Goal: Information Seeking & Learning: Learn about a topic

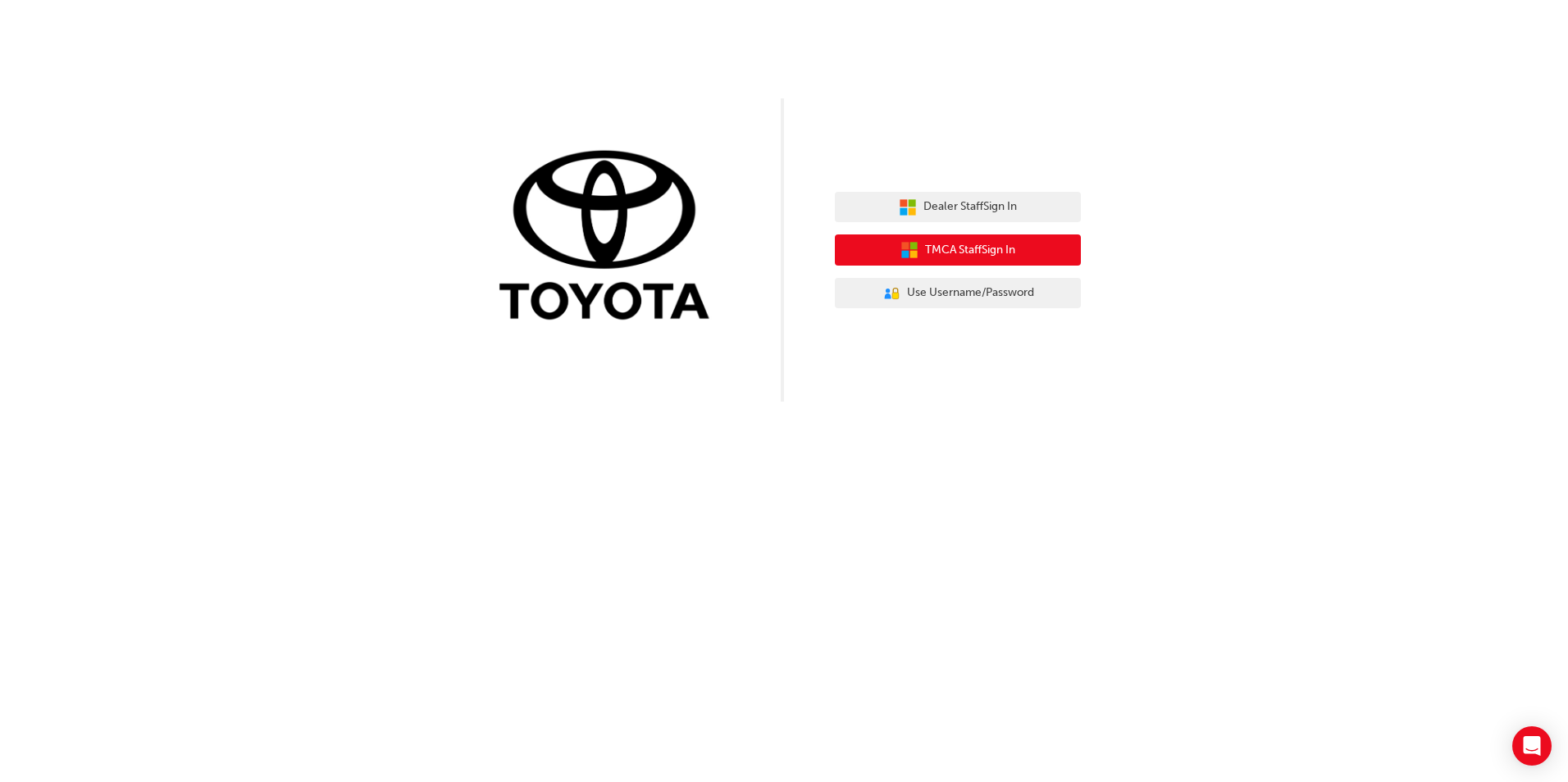
click at [961, 246] on span "TMCA Staff Sign In" at bounding box center [970, 250] width 91 height 19
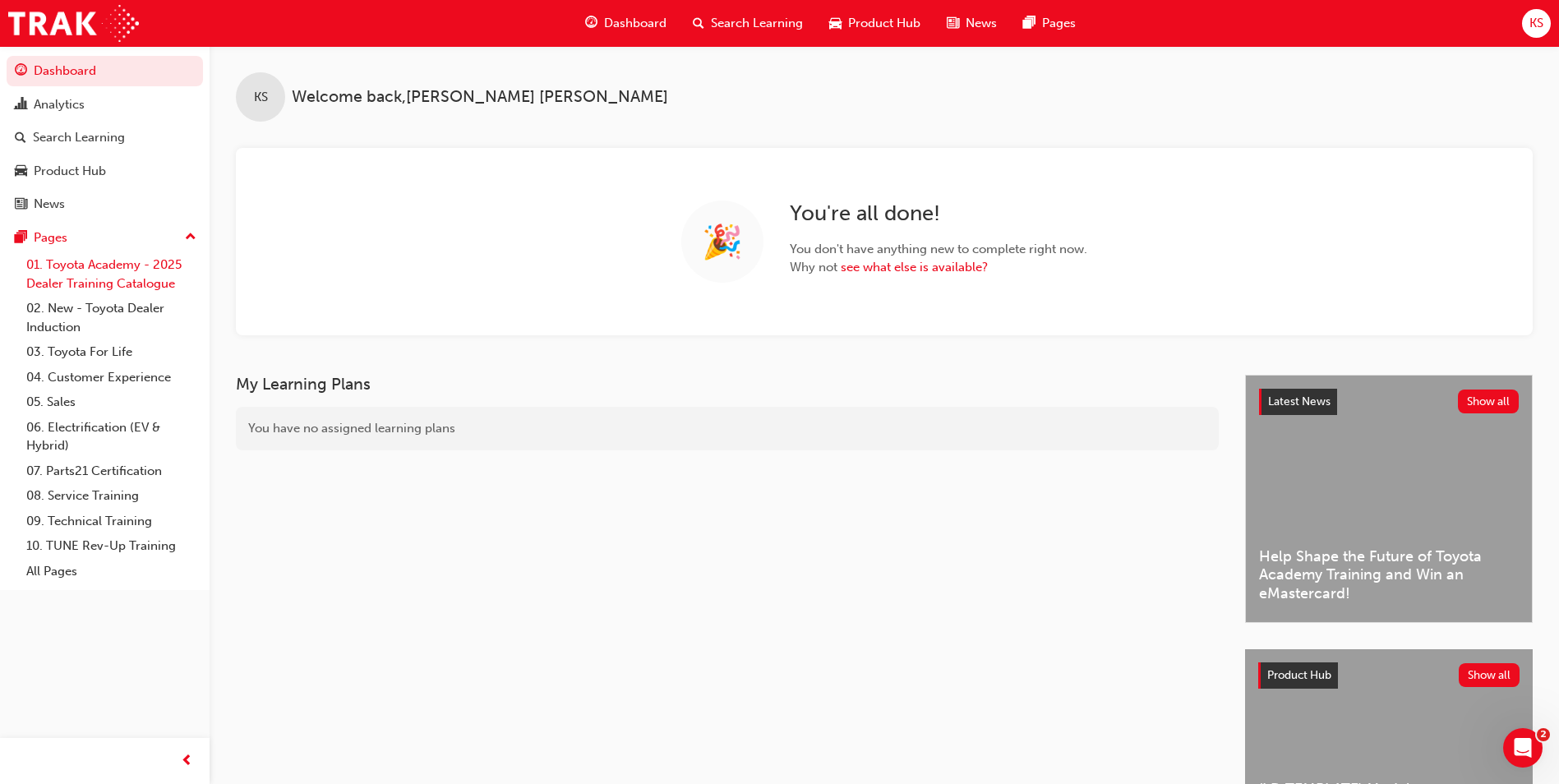
click at [134, 279] on link "01. Toyota Academy - 2025 Dealer Training Catalogue" at bounding box center [112, 274] width 183 height 44
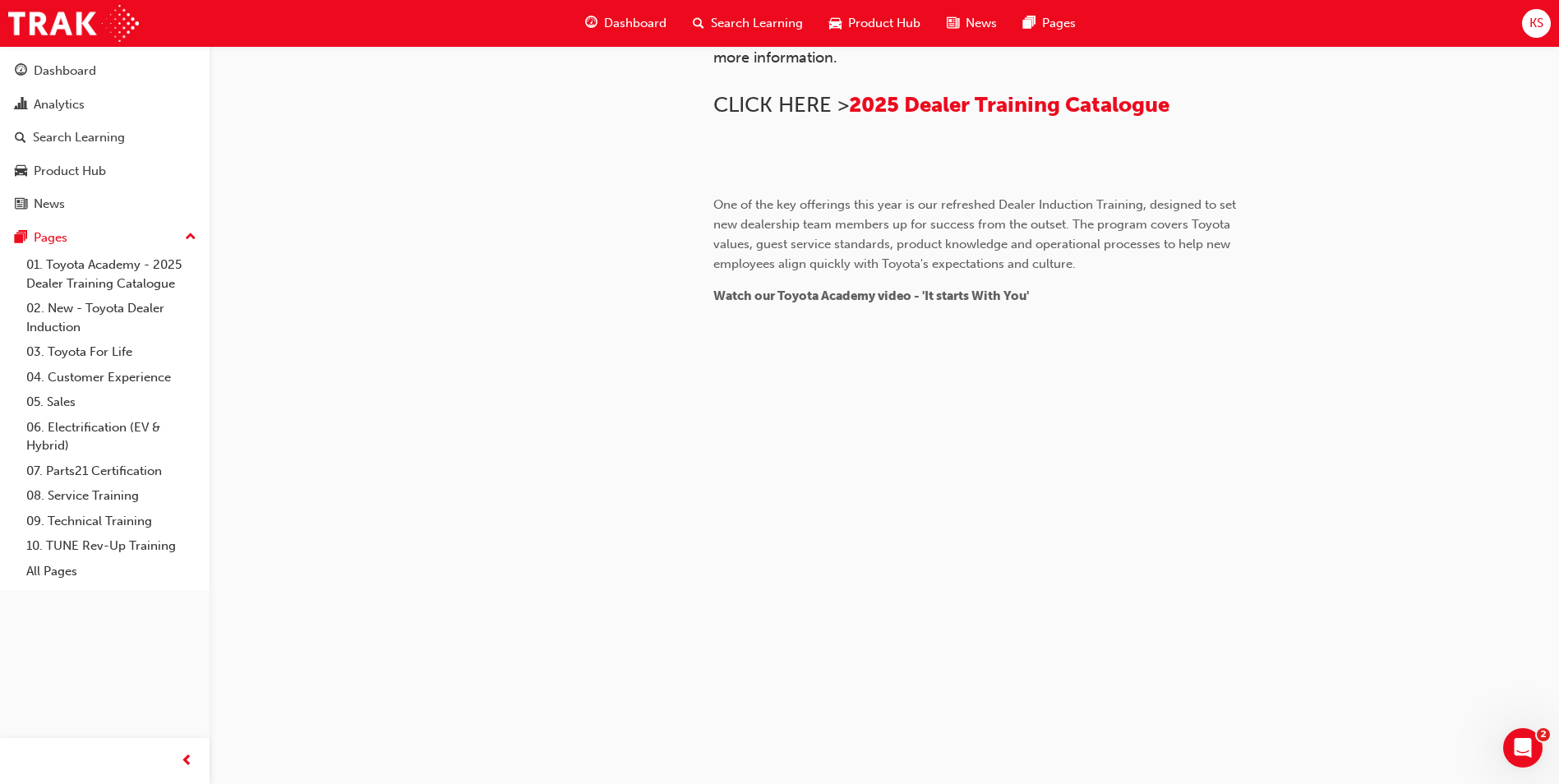
scroll to position [331, 0]
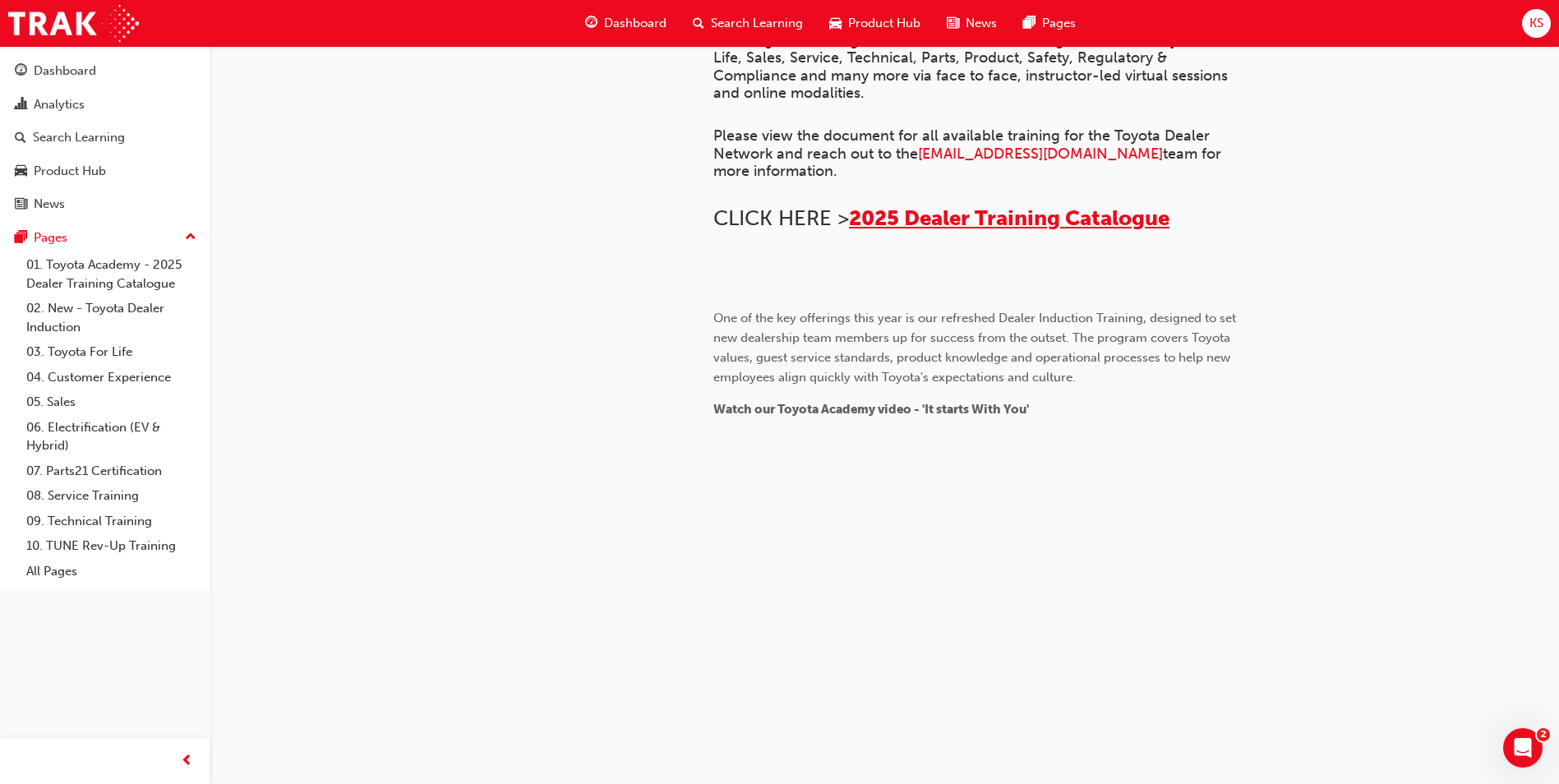
click at [1044, 231] on span "2025 Dealer Training Catalogue" at bounding box center [1009, 218] width 320 height 25
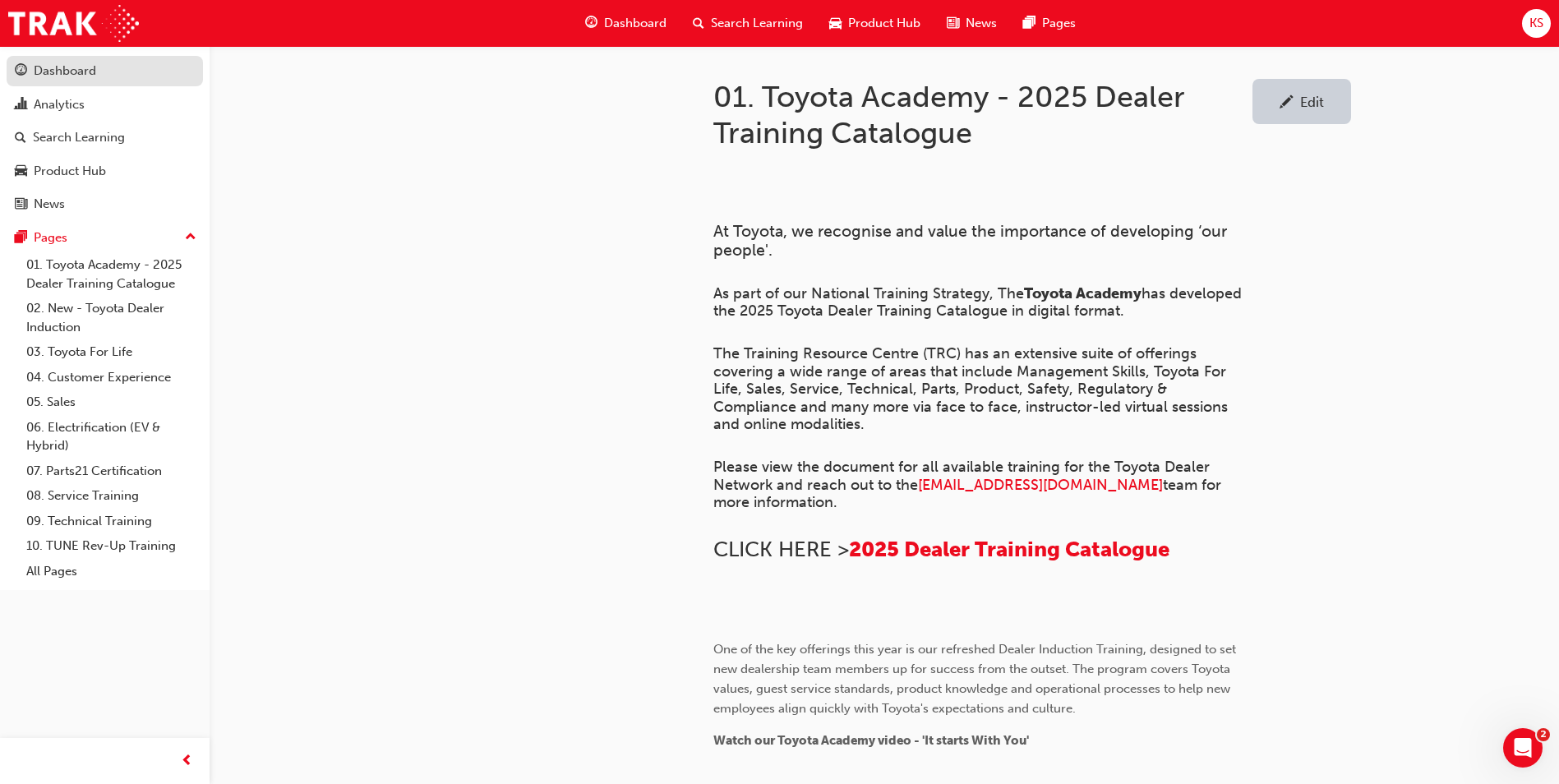
click at [60, 70] on div "Dashboard" at bounding box center [64, 71] width 63 height 19
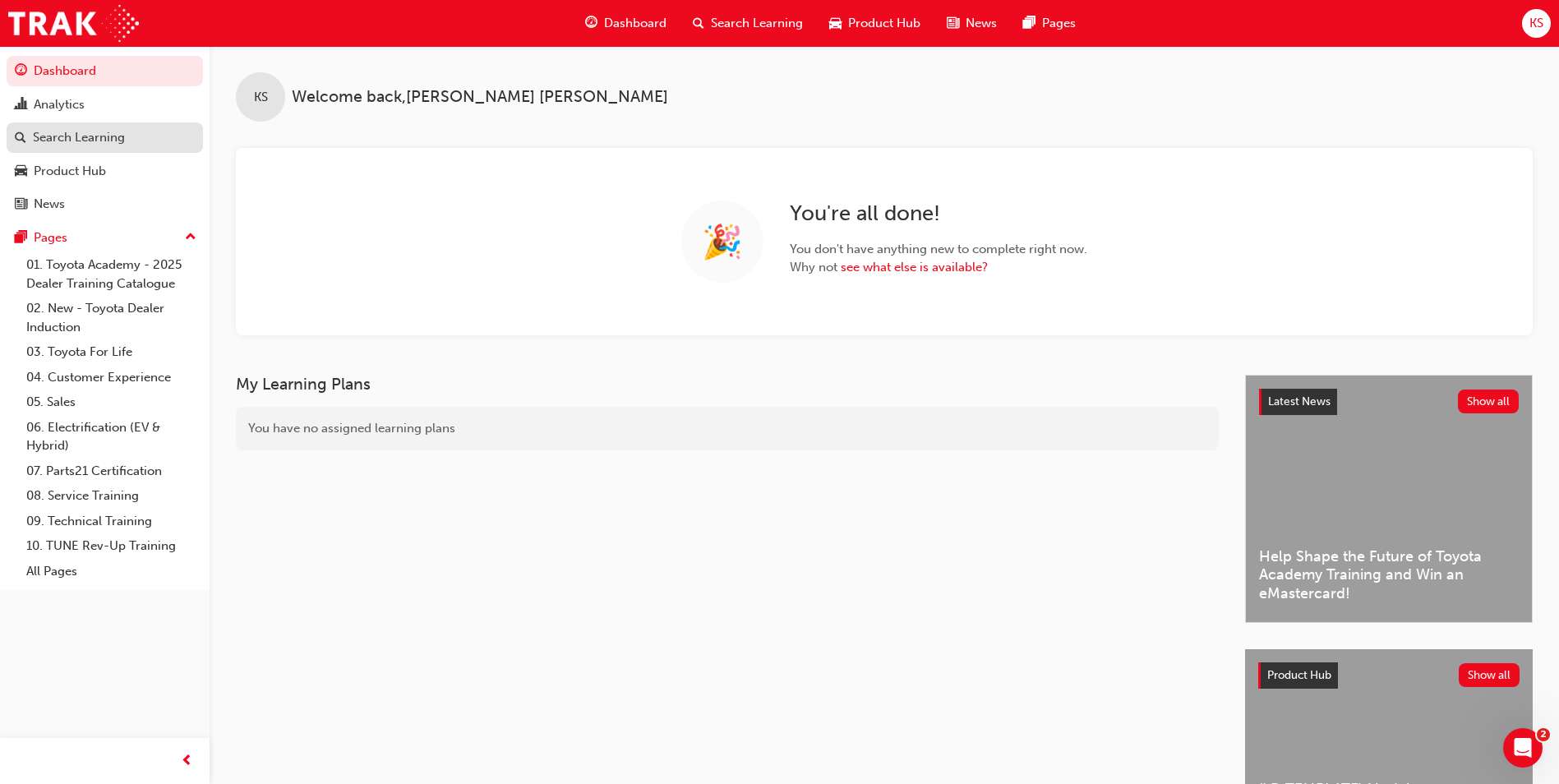
click at [101, 131] on div "Search Learning" at bounding box center [78, 137] width 92 height 19
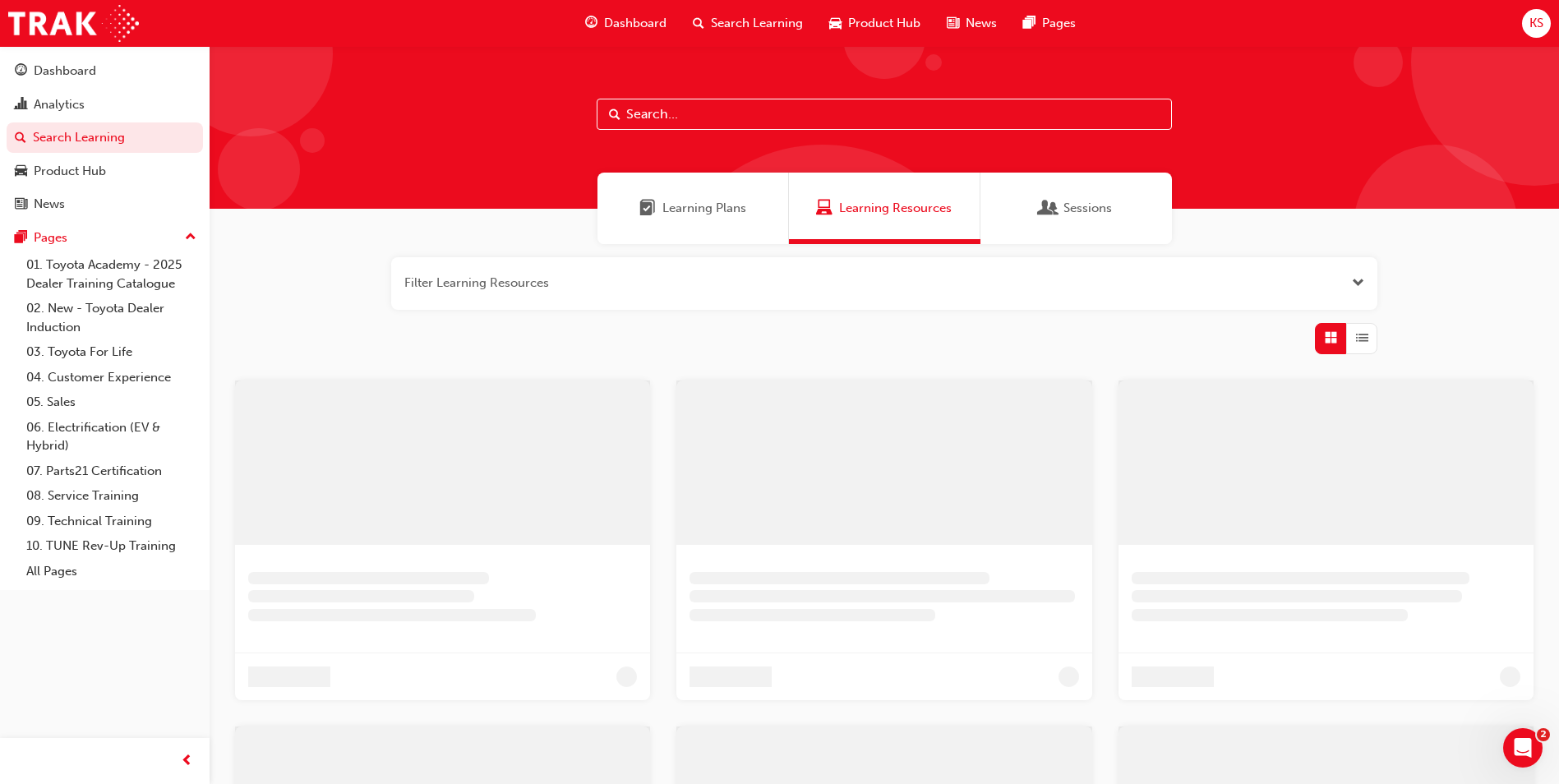
click at [713, 211] on span "Learning Plans" at bounding box center [704, 208] width 83 height 19
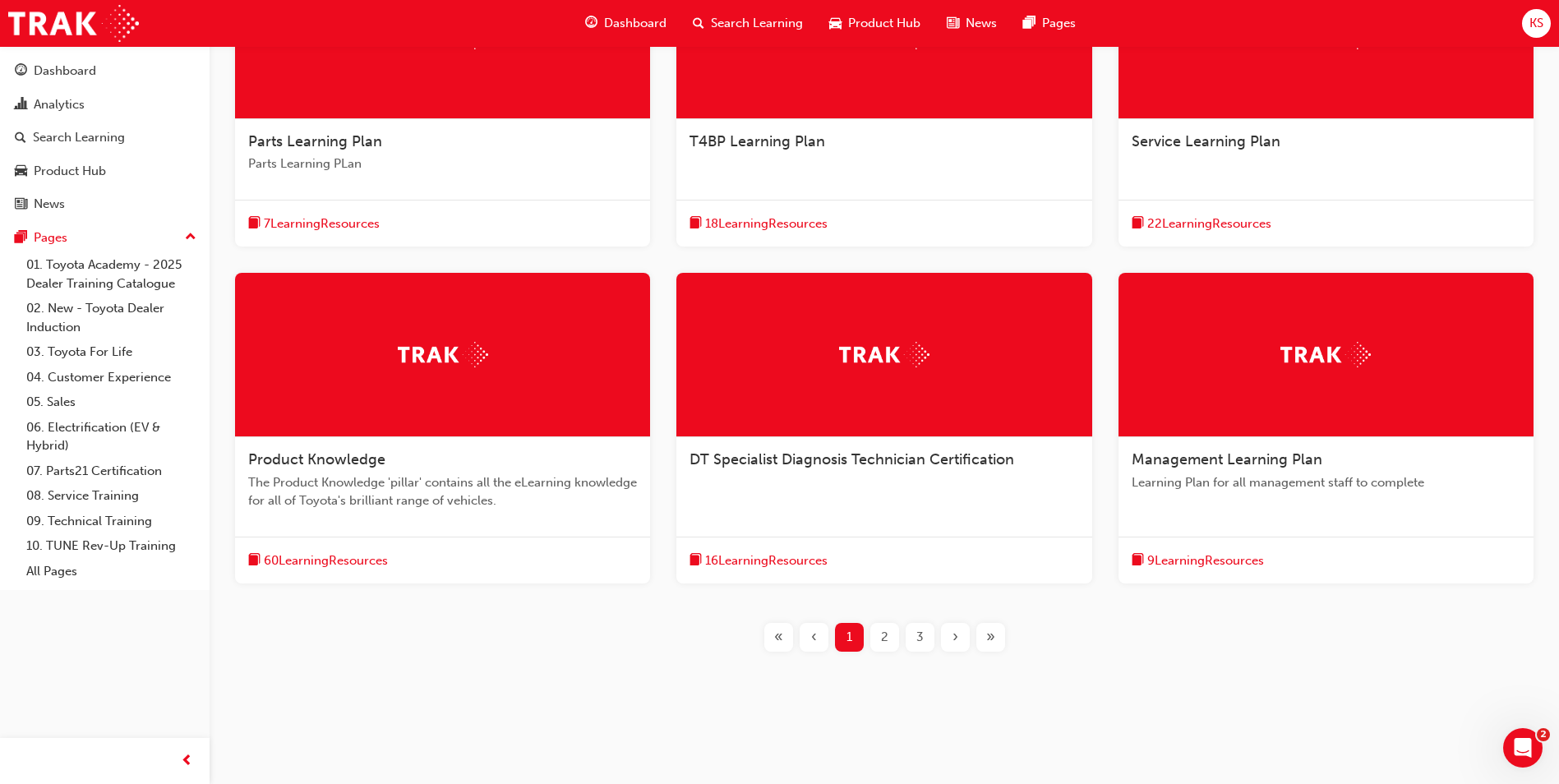
scroll to position [426, 0]
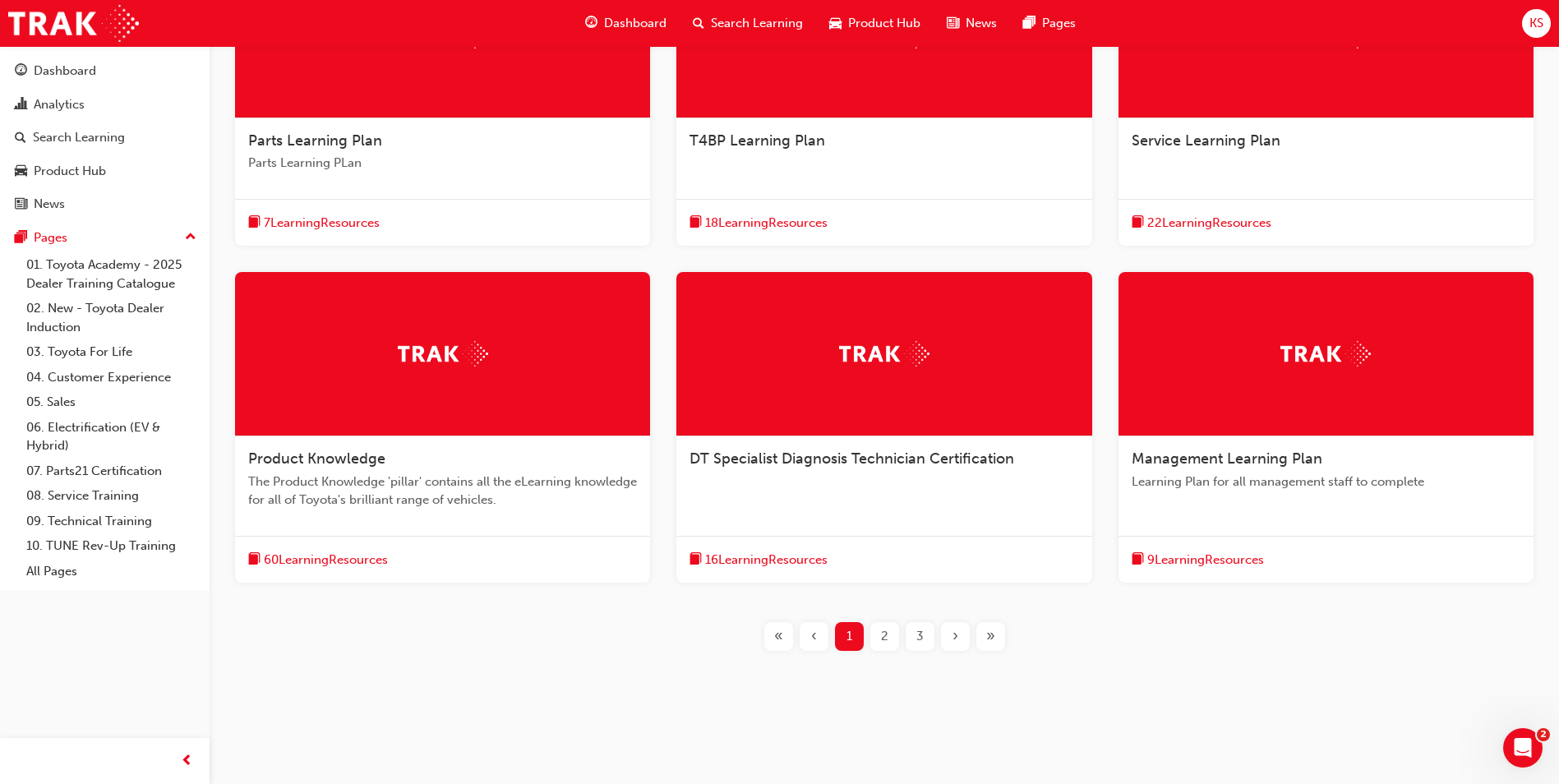
click at [884, 633] on span "2" at bounding box center [885, 636] width 7 height 19
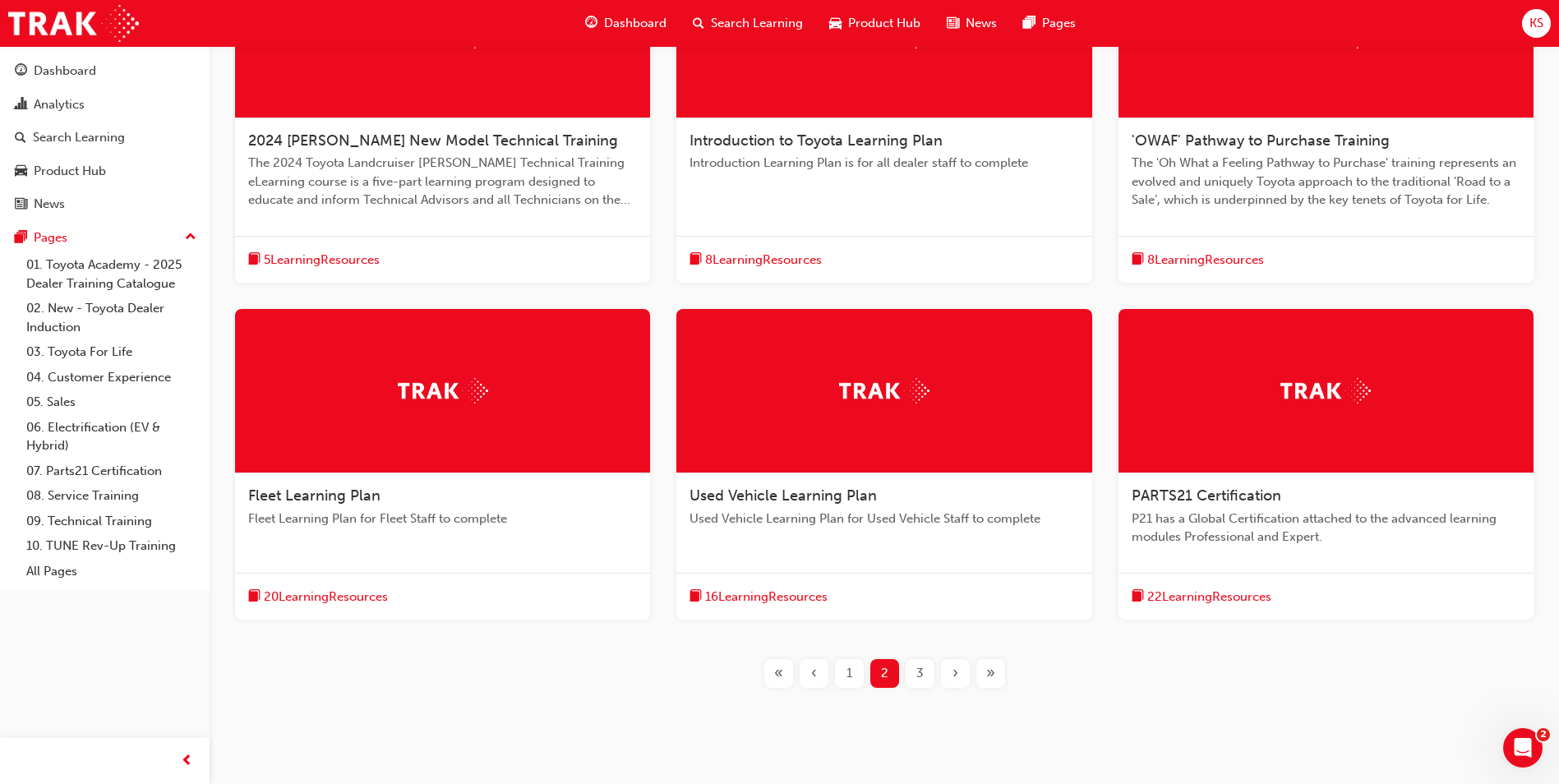
click at [878, 397] on img at bounding box center [885, 391] width 91 height 25
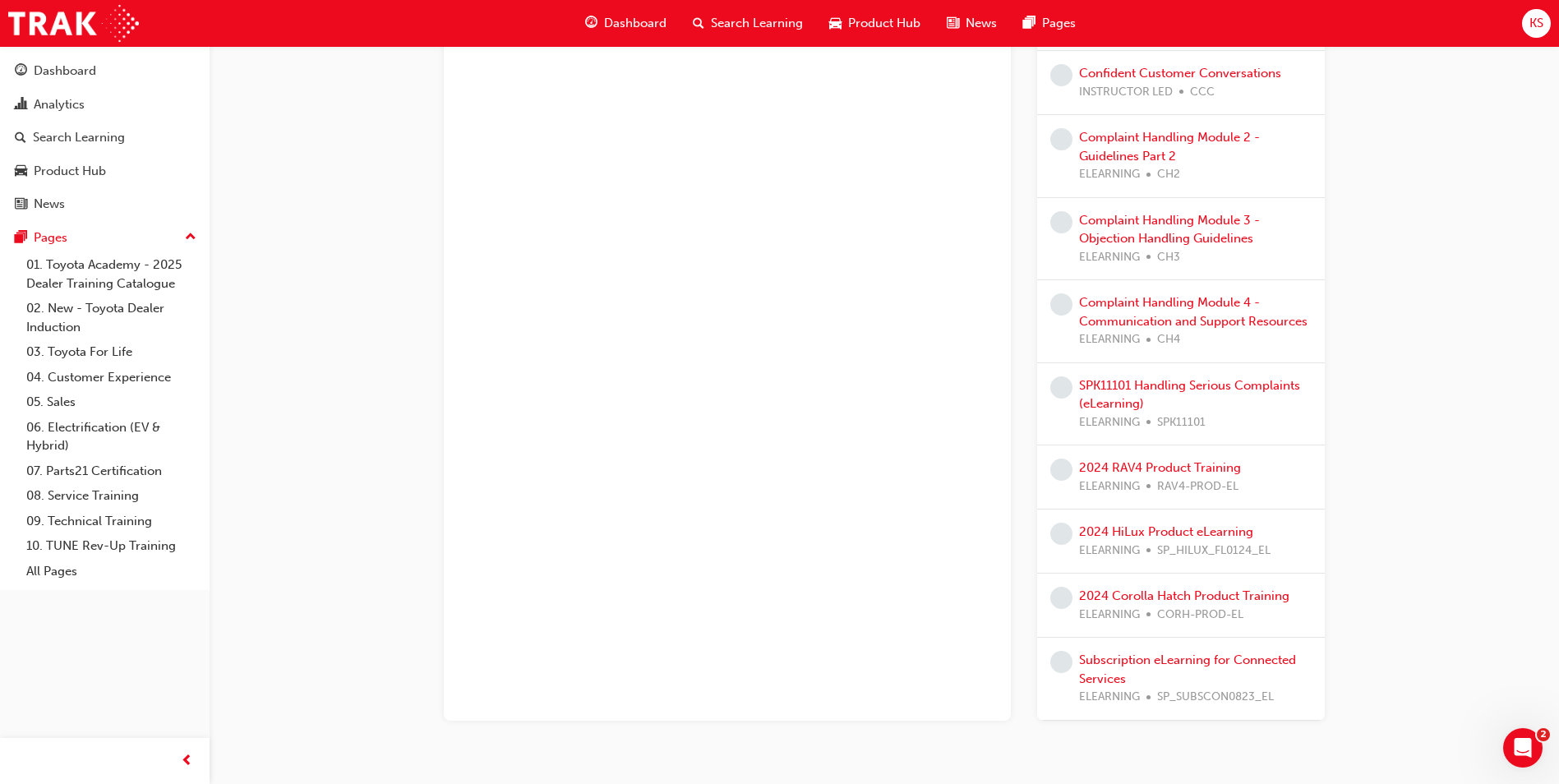
scroll to position [918, 0]
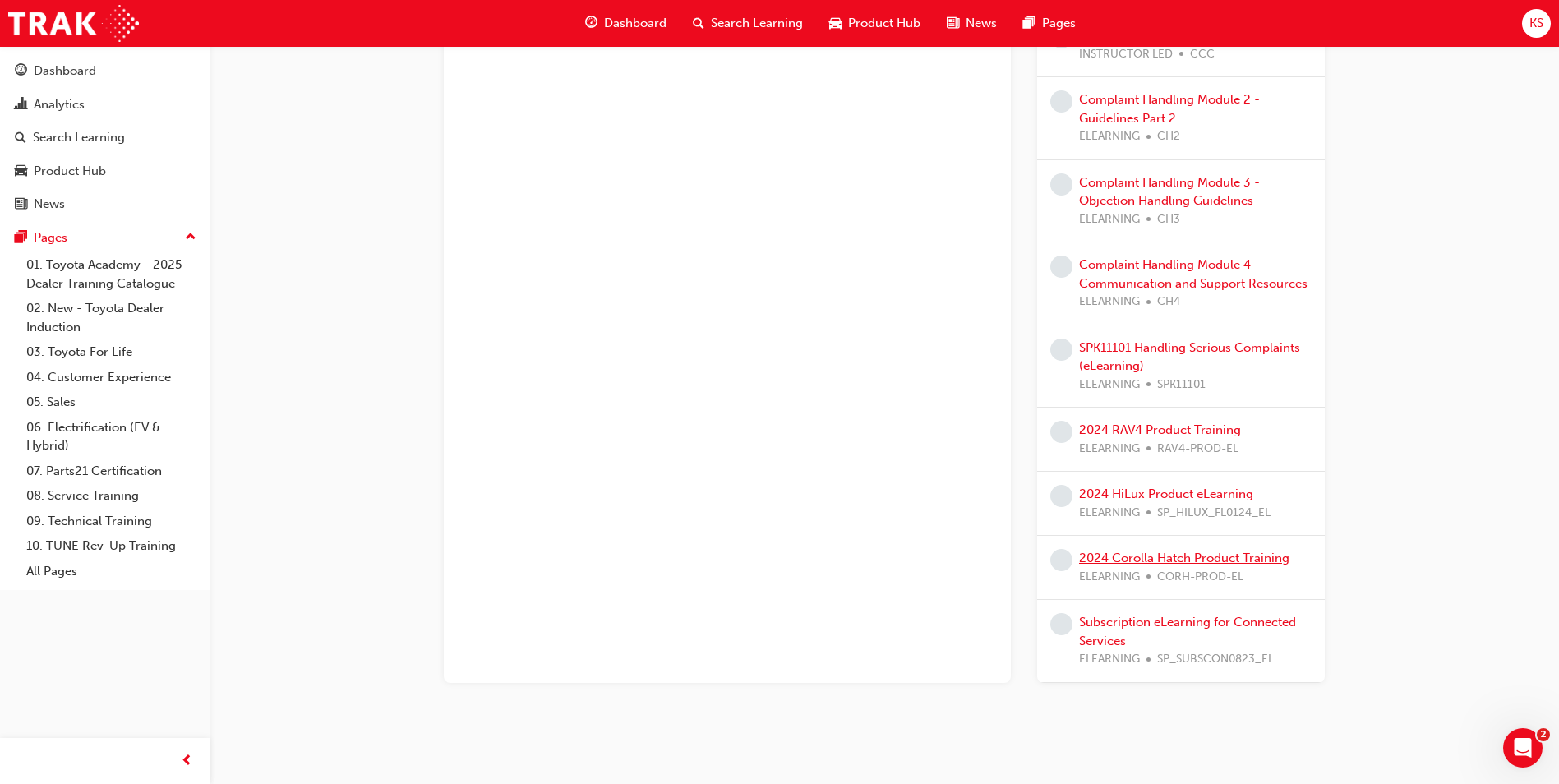
click at [1264, 551] on link "2024 Corolla Hatch Product Training" at bounding box center [1184, 558] width 211 height 15
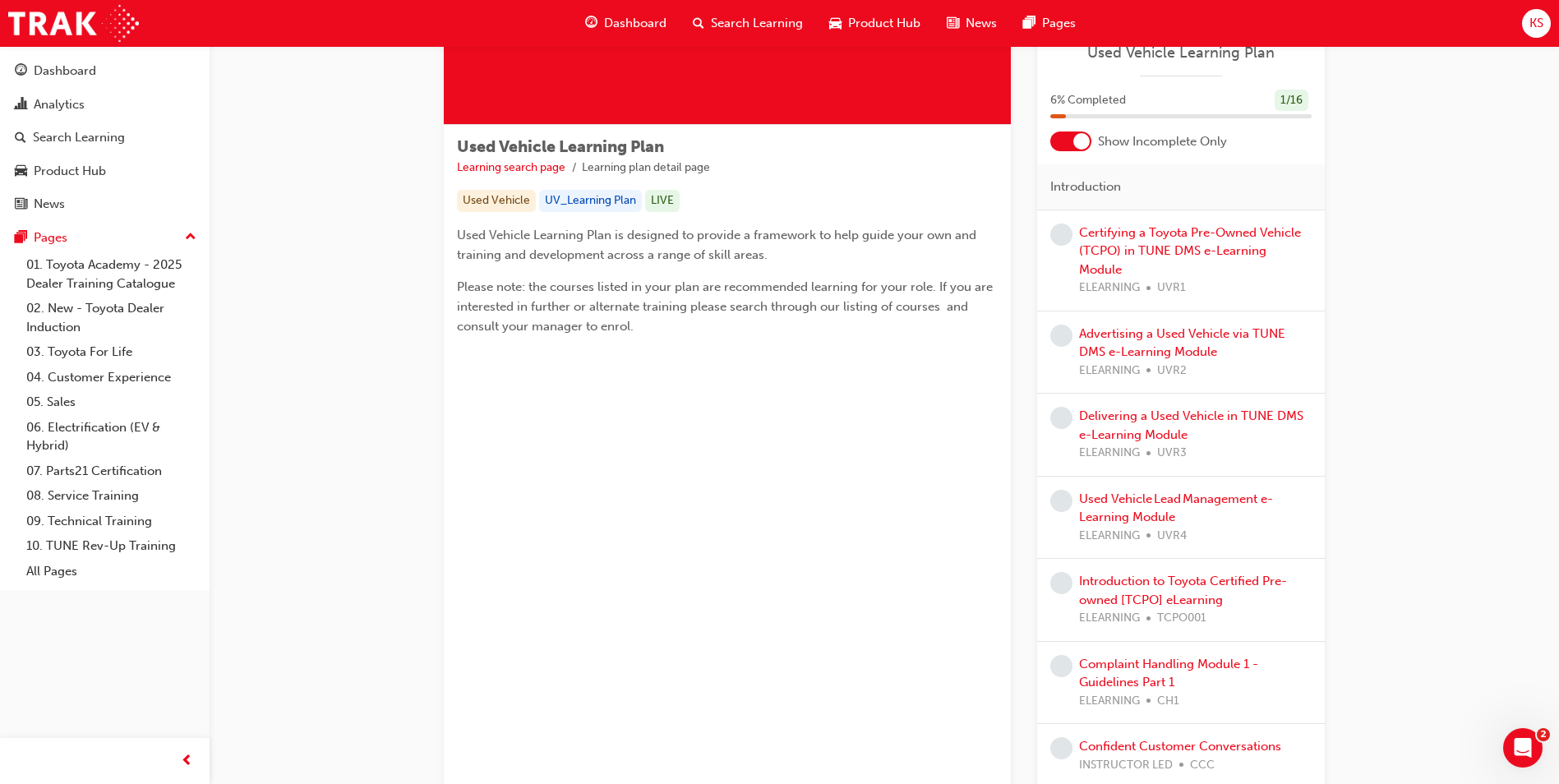
scroll to position [179, 0]
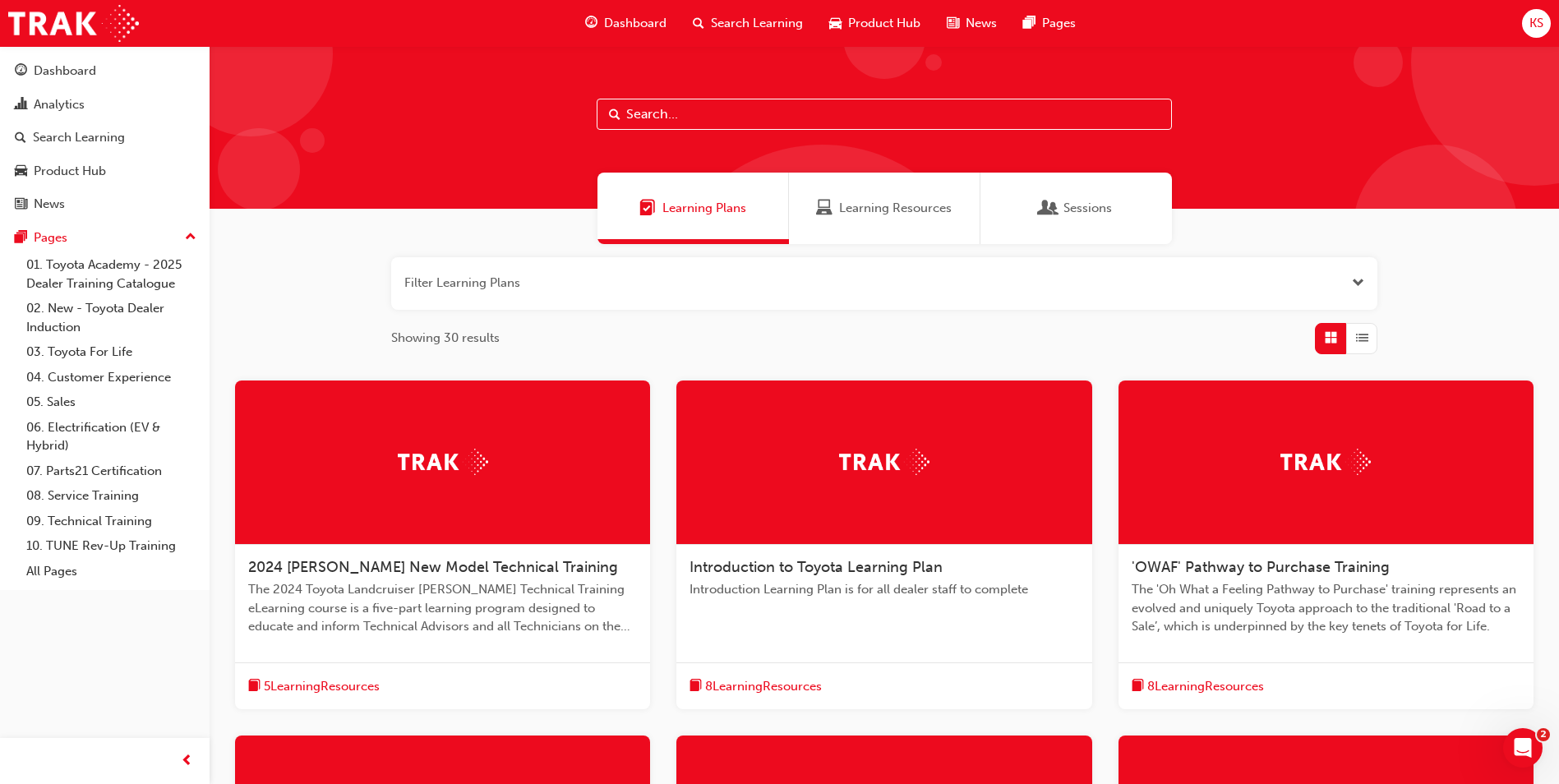
click at [685, 215] on span "Learning Plans" at bounding box center [704, 208] width 83 height 19
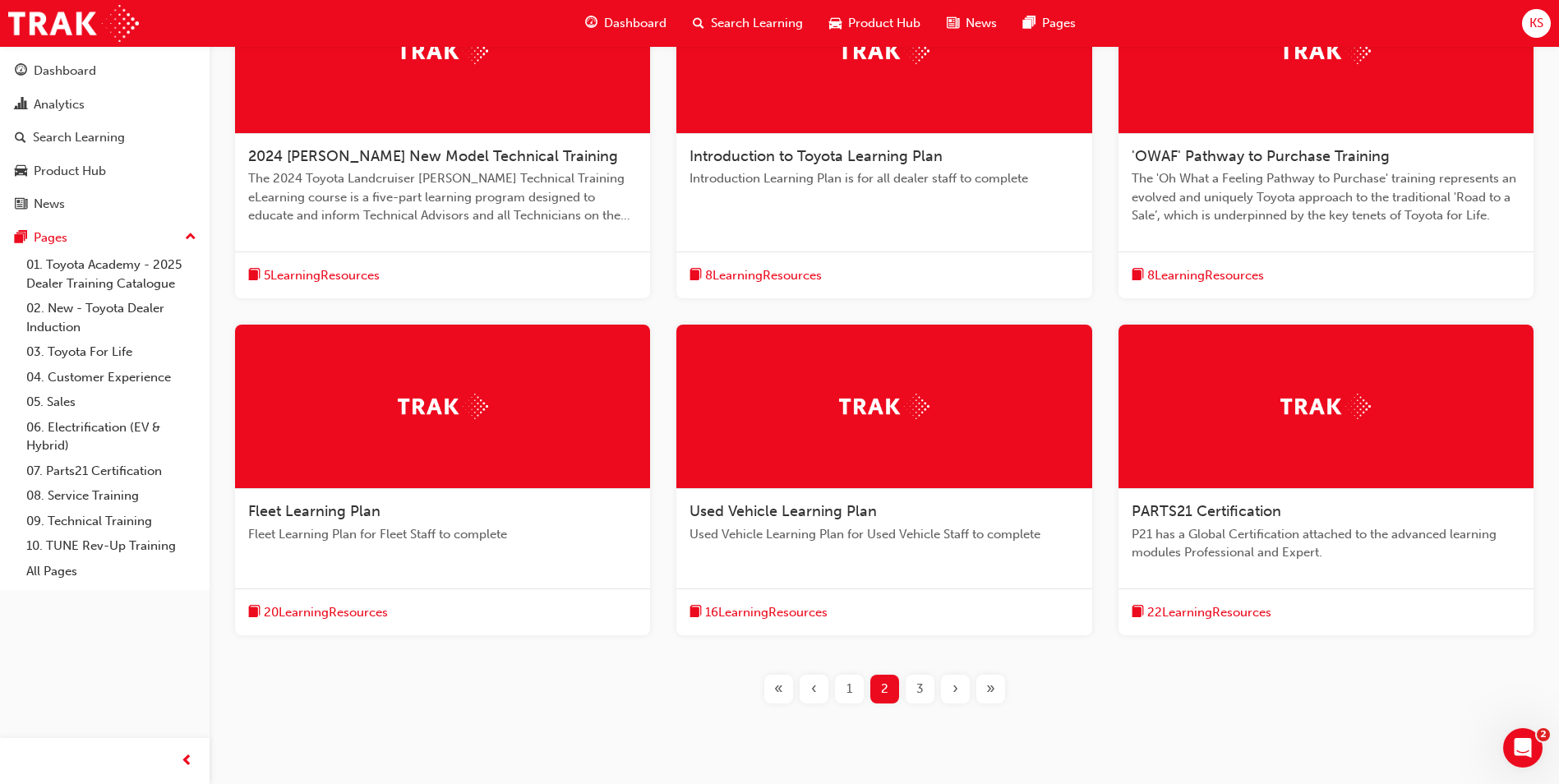
scroll to position [328, 0]
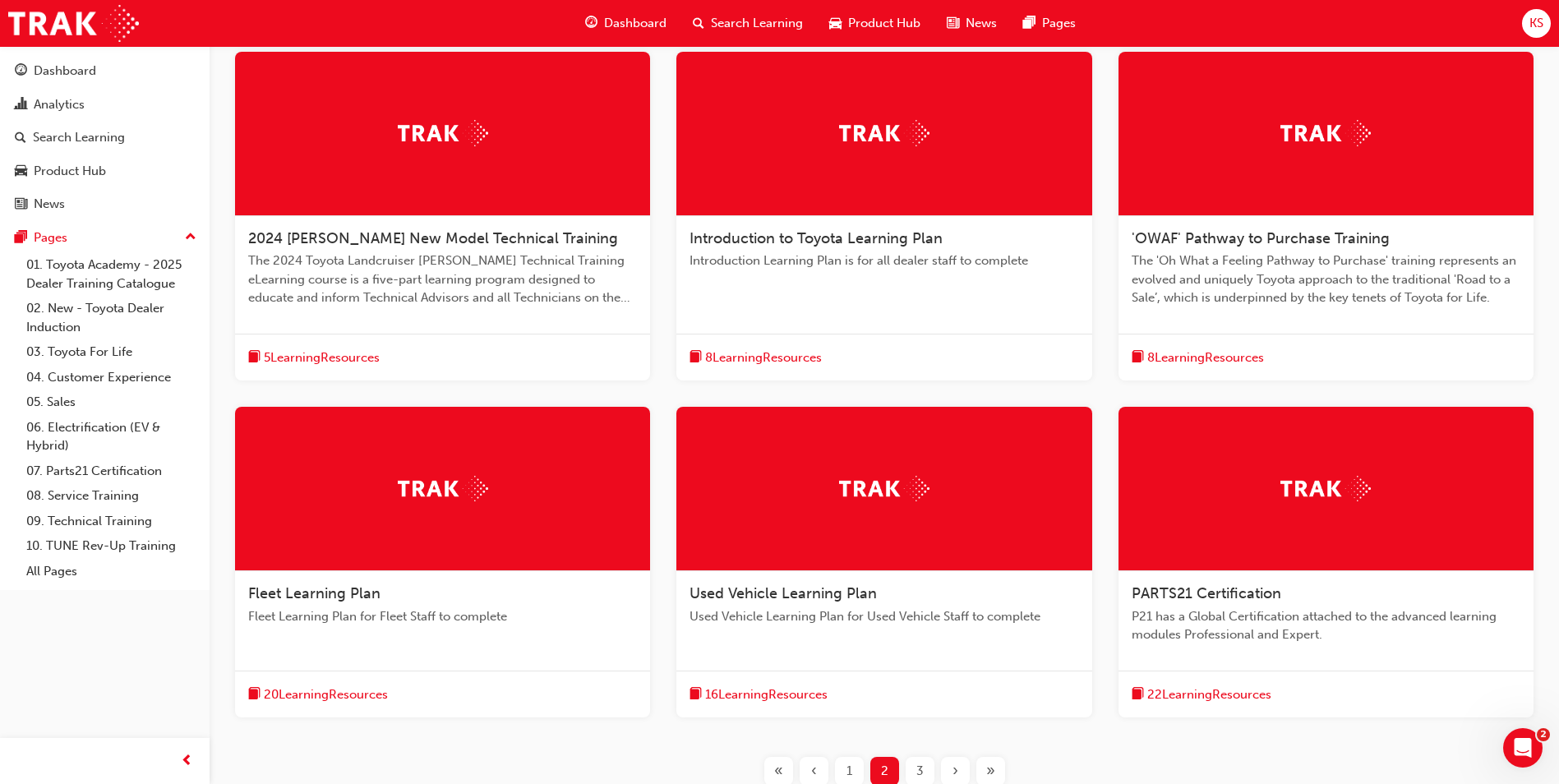
click at [1260, 275] on span "The 'Oh What a Feeling Pathway to Purchase' training represents an evolved and …" at bounding box center [1326, 279] width 388 height 56
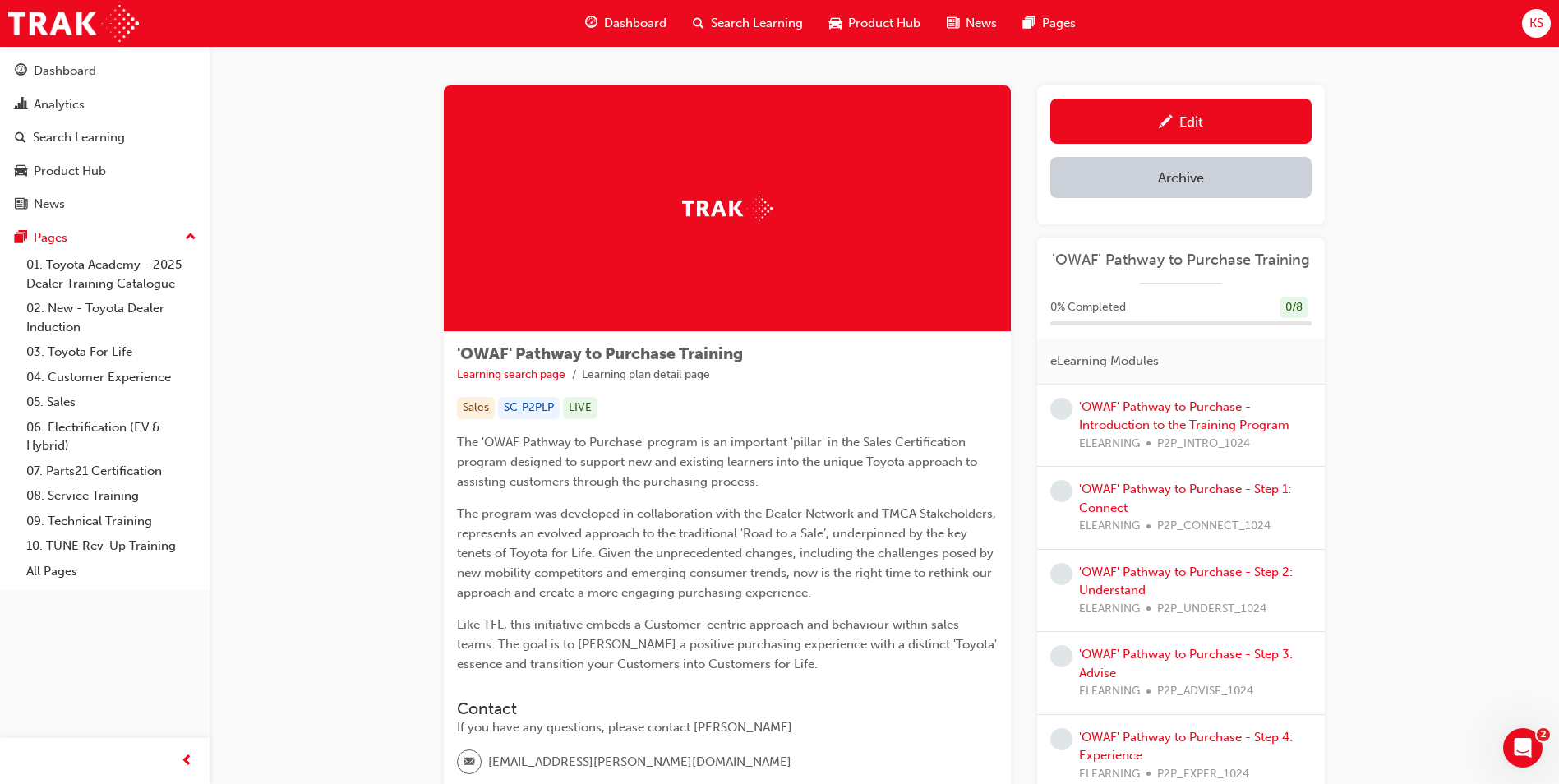
drag, startPoint x: 275, startPoint y: 204, endPoint x: 270, endPoint y: 188, distance: 16.8
click at [275, 201] on div "'OWAF' Pathway to Purchase Training Learning search page Learning plan detail p…" at bounding box center [884, 585] width 1349 height 1078
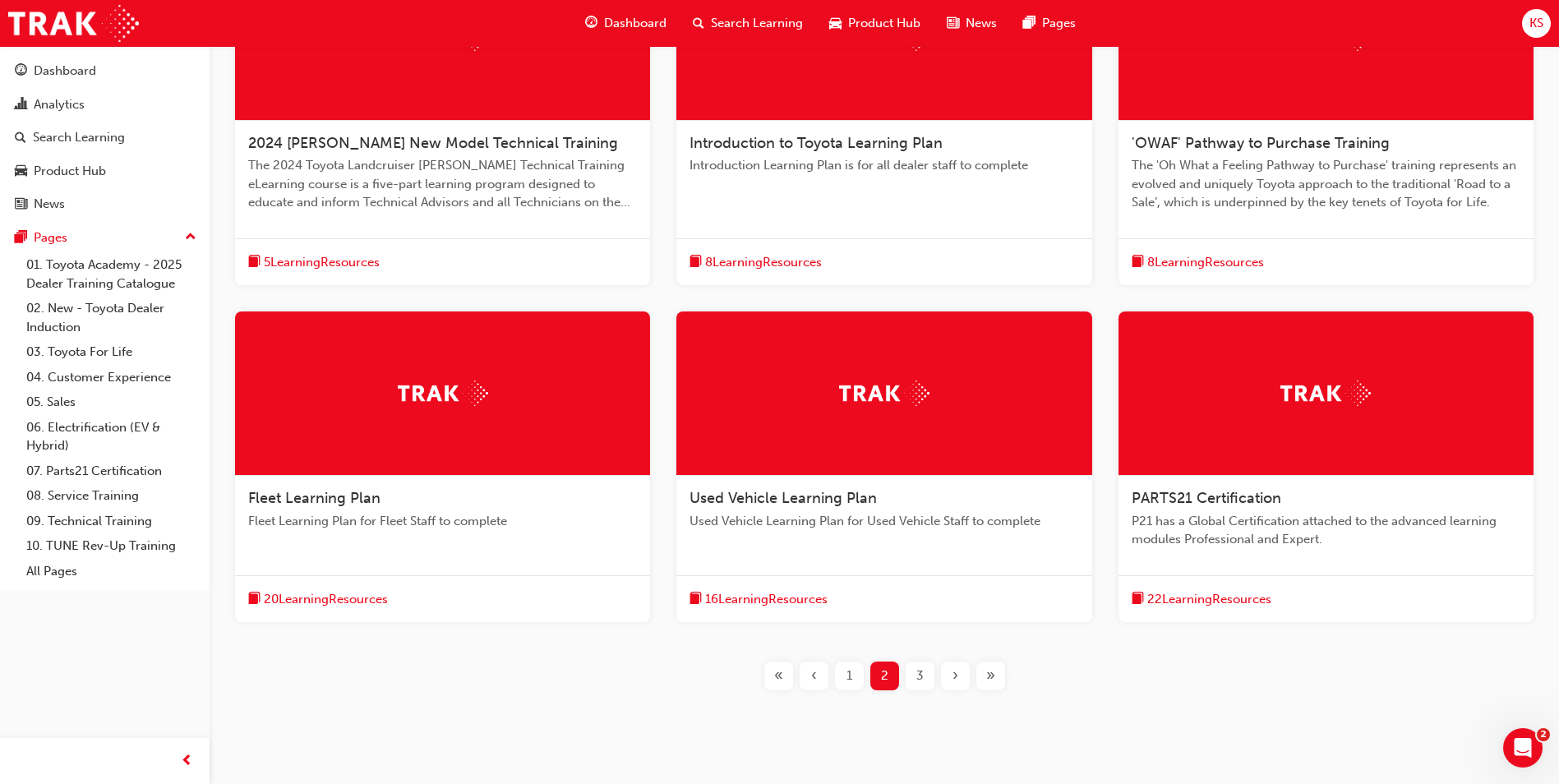
scroll to position [464, 0]
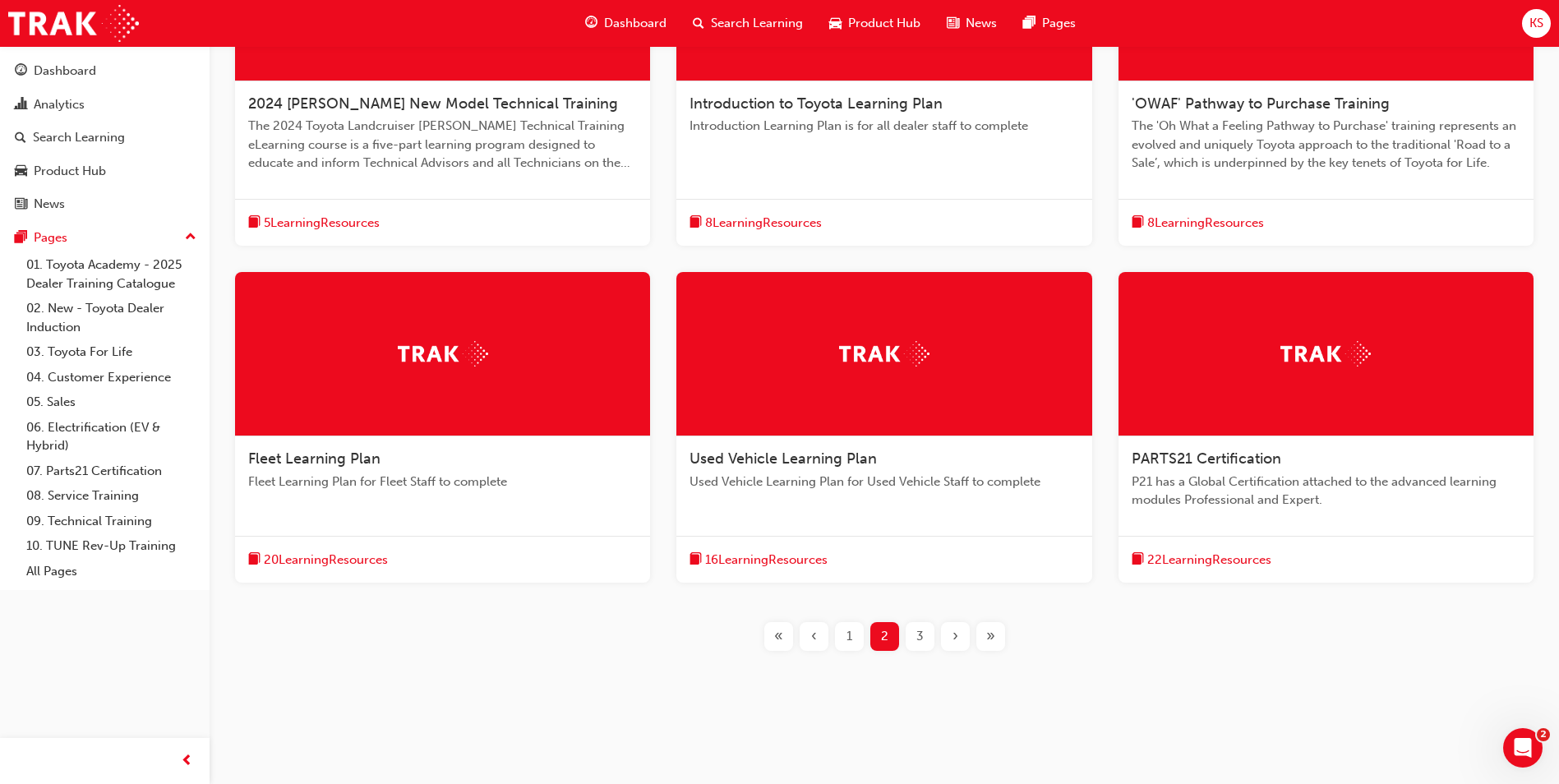
click at [844, 636] on div "1" at bounding box center [849, 637] width 29 height 29
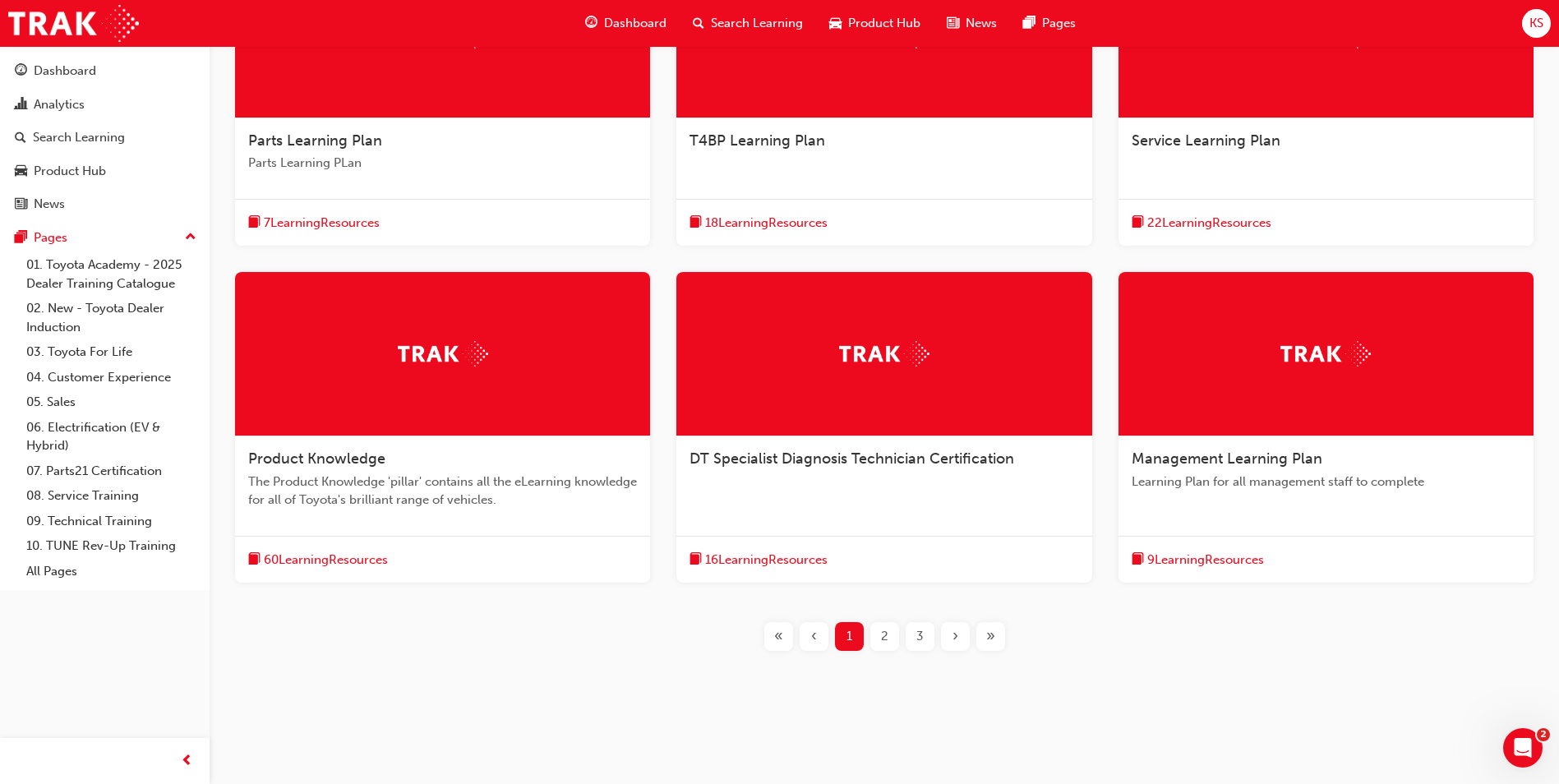
scroll to position [426, 0]
